Goal: Find specific page/section: Find specific page/section

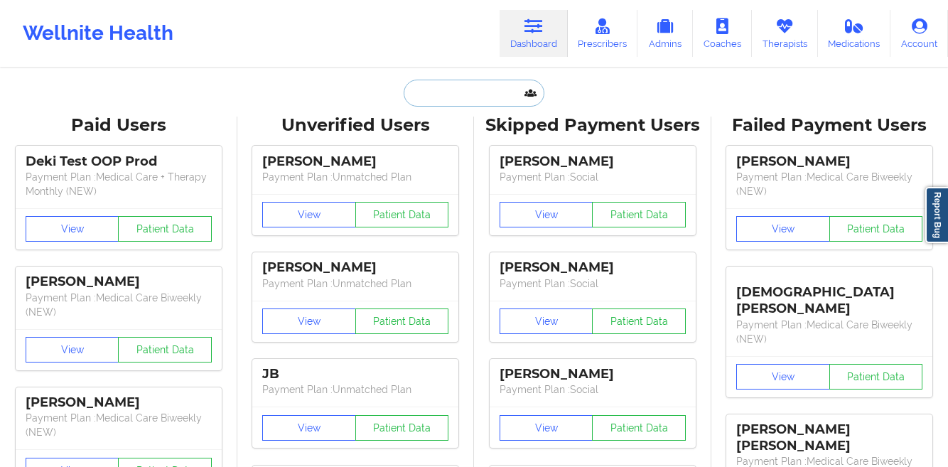
click at [444, 92] on input "text" at bounding box center [474, 93] width 141 height 27
paste input "[PERSON_NAME]"
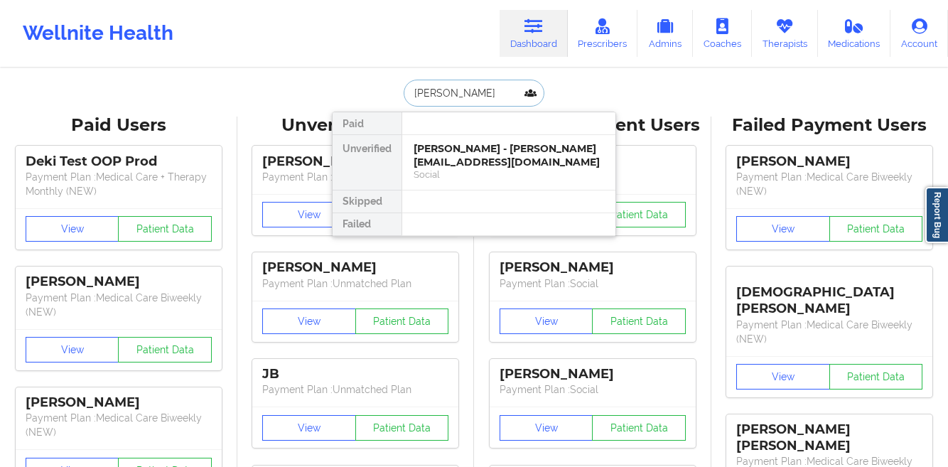
scroll to position [0, 22]
type input "[PERSON_NAME]"
click at [433, 162] on div "[PERSON_NAME] - [PERSON_NAME][EMAIL_ADDRESS][DOMAIN_NAME]" at bounding box center [509, 155] width 190 height 26
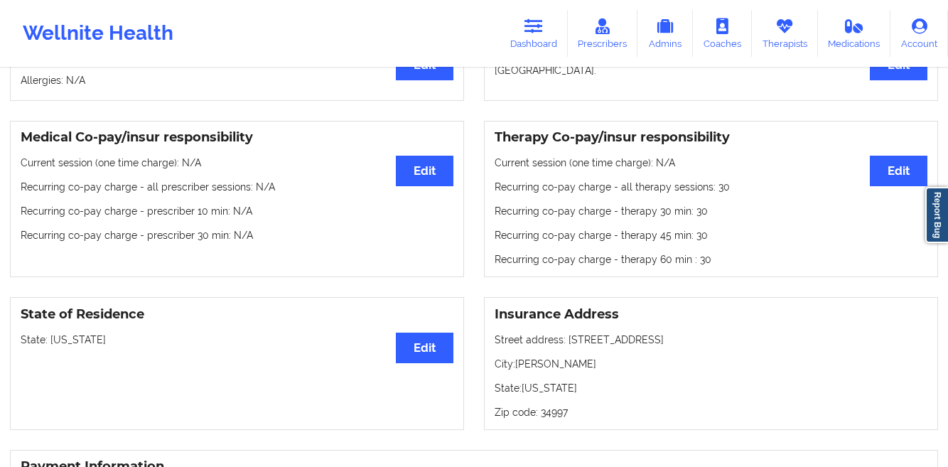
scroll to position [419, 0]
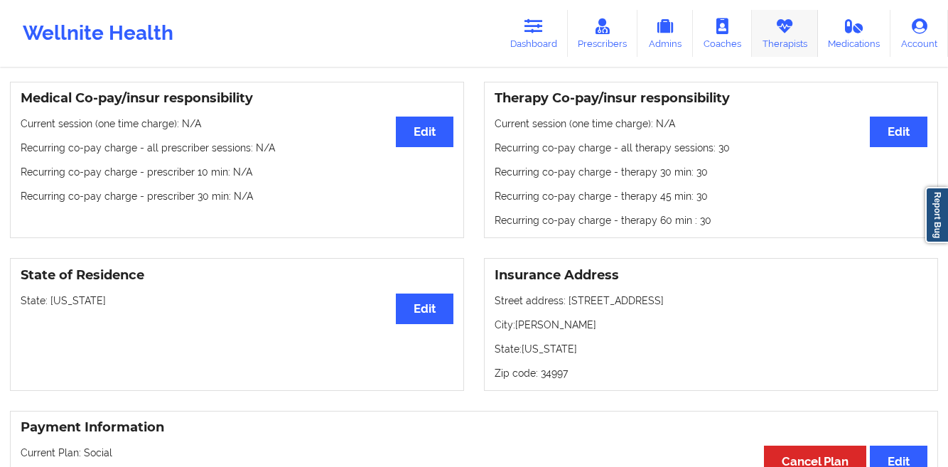
click at [786, 38] on link "Therapists" at bounding box center [785, 33] width 66 height 47
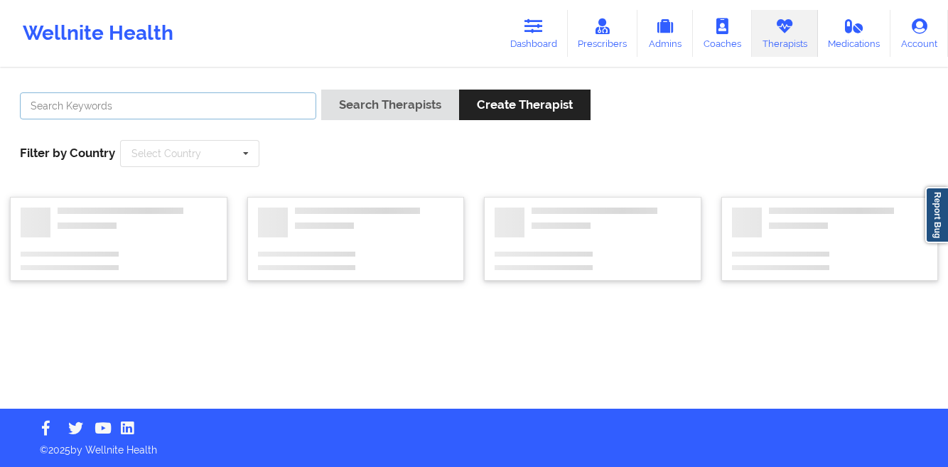
click at [274, 102] on input "text" at bounding box center [168, 105] width 296 height 27
paste input "[PERSON_NAME]"
type input "[PERSON_NAME]"
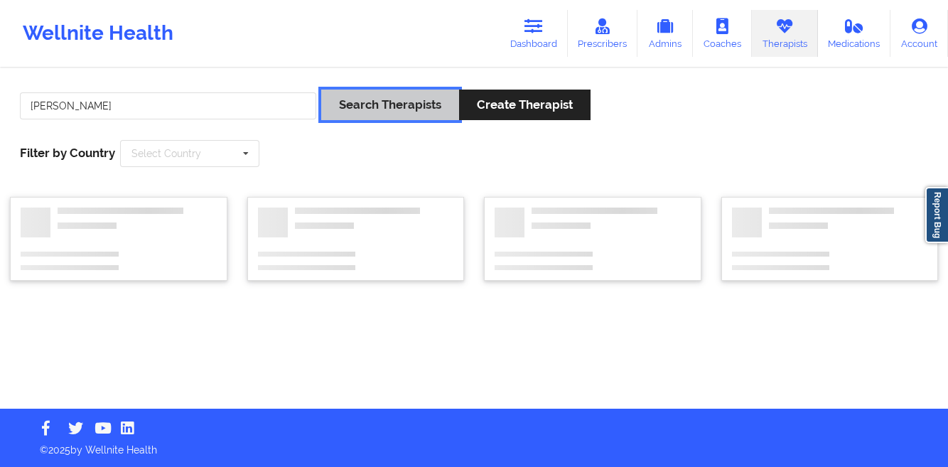
click at [382, 107] on button "Search Therapists" at bounding box center [390, 105] width 138 height 31
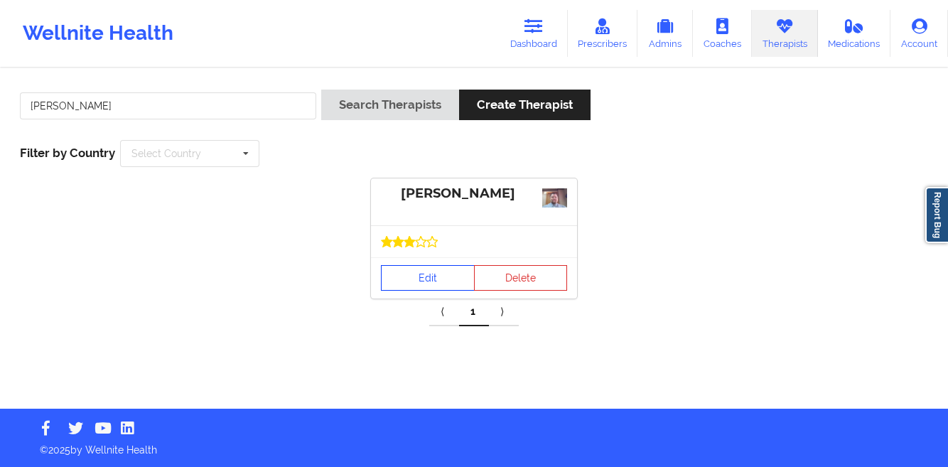
click at [418, 271] on link "Edit" at bounding box center [428, 278] width 94 height 26
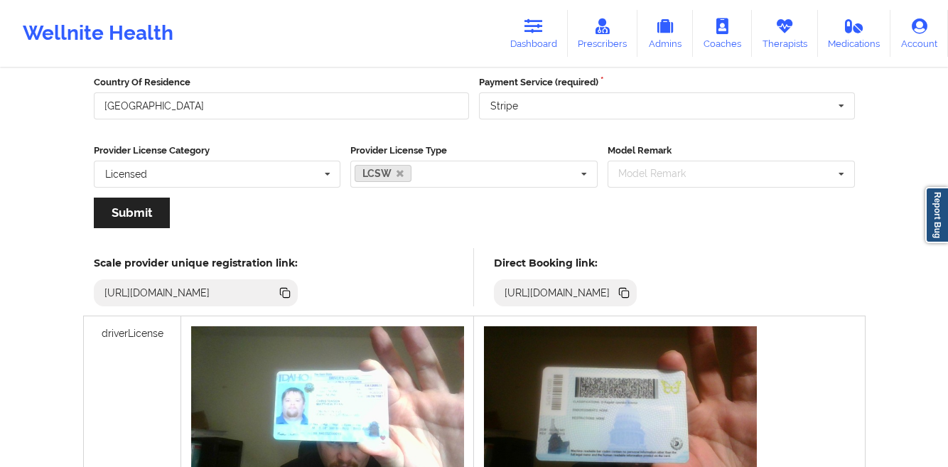
scroll to position [321, 0]
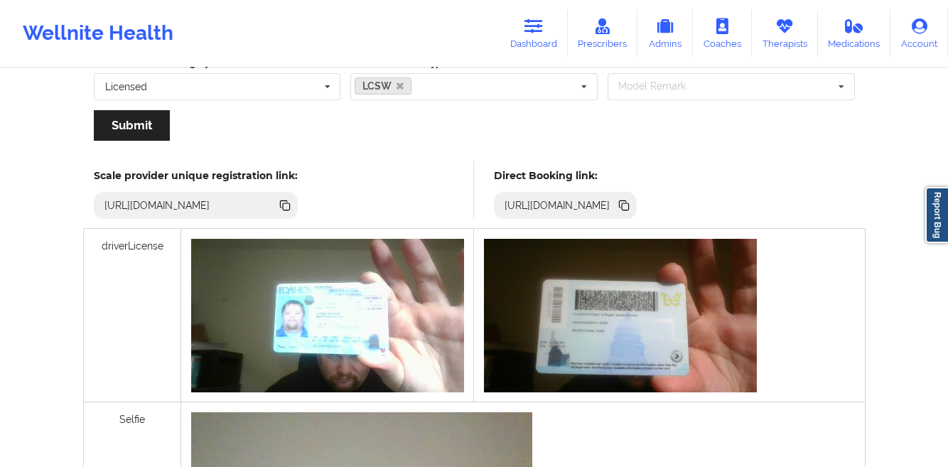
click at [629, 207] on icon at bounding box center [625, 206] width 7 height 7
